Goal: Transaction & Acquisition: Download file/media

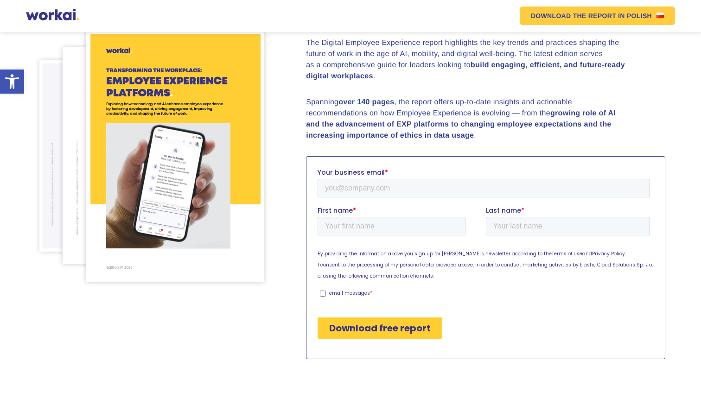
scroll to position [126, 0]
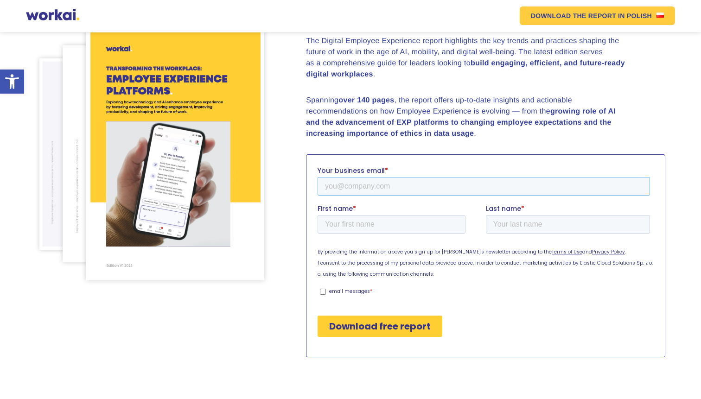
click at [374, 190] on input "Your business email *" at bounding box center [483, 186] width 332 height 19
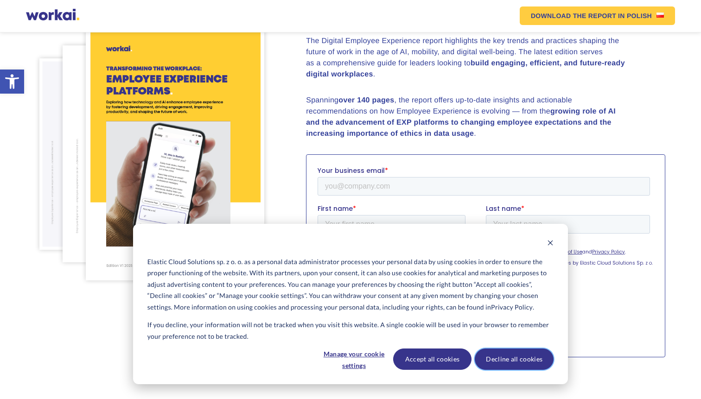
scroll to position [130, 0]
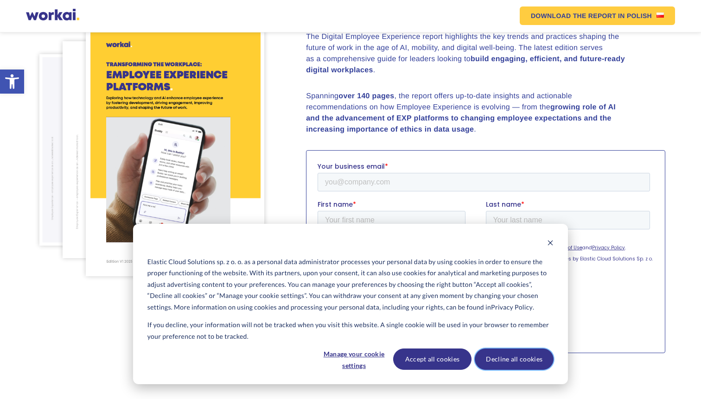
click at [514, 357] on button "Decline all cookies" at bounding box center [514, 358] width 79 height 21
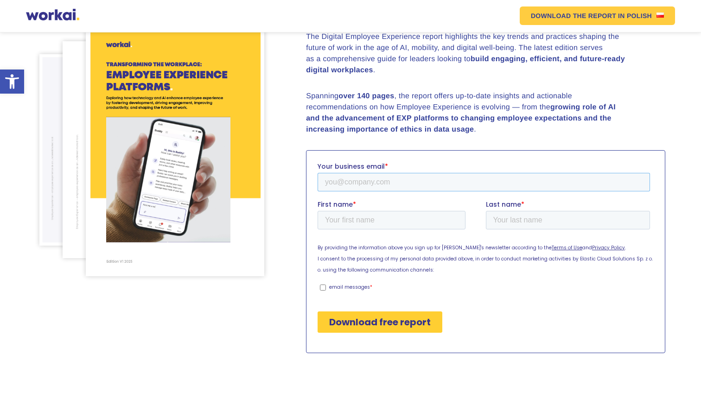
scroll to position [126, 0]
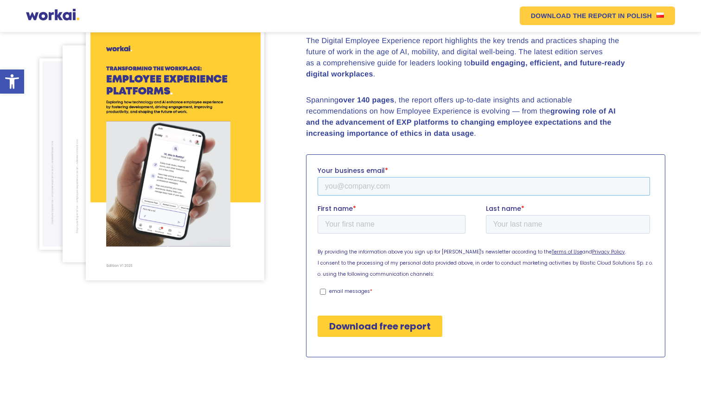
click at [367, 183] on input "Your business email *" at bounding box center [483, 186] width 332 height 19
type input "[EMAIL_ADDRESS][DOMAIN_NAME]"
click at [342, 227] on input "First name *" at bounding box center [391, 224] width 148 height 19
type input "Bhanka"
click at [500, 227] on input "Last name *" at bounding box center [568, 224] width 165 height 19
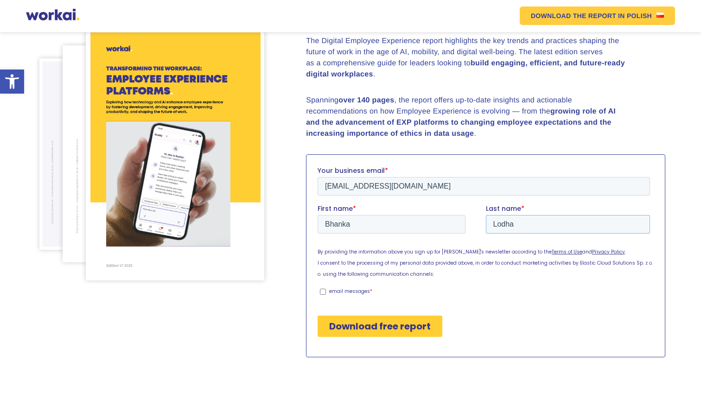
type input "Lodha"
click at [323, 294] on input "email messages *" at bounding box center [323, 291] width 6 height 6
checkbox input "true"
click at [362, 328] on input "Download free report" at bounding box center [379, 325] width 125 height 21
